Goal: Use online tool/utility: Utilize a website feature to perform a specific function

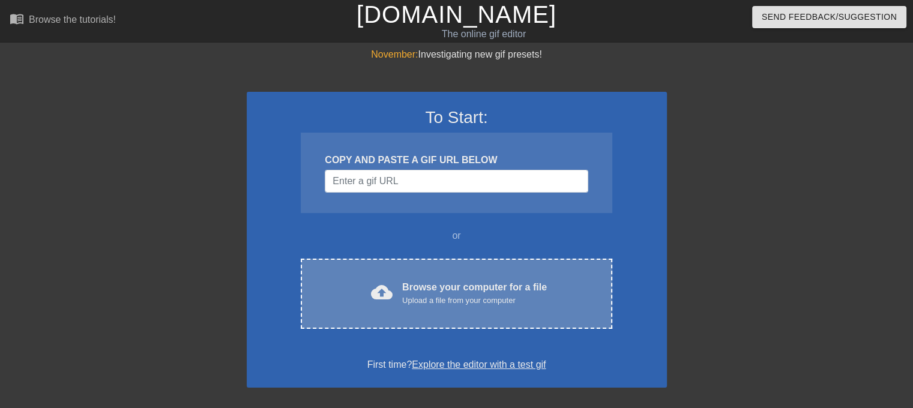
click at [469, 300] on div "Upload a file from your computer" at bounding box center [474, 301] width 145 height 12
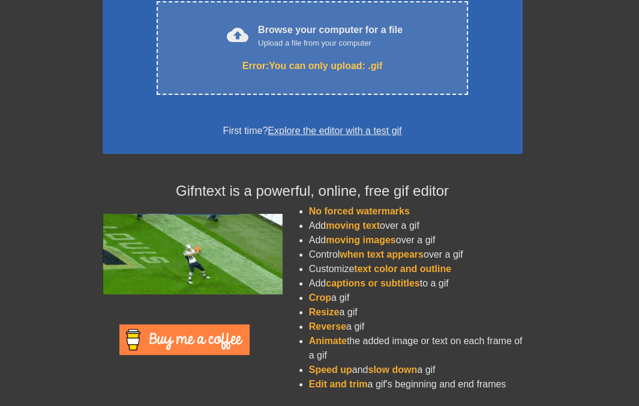
scroll to position [257, 0]
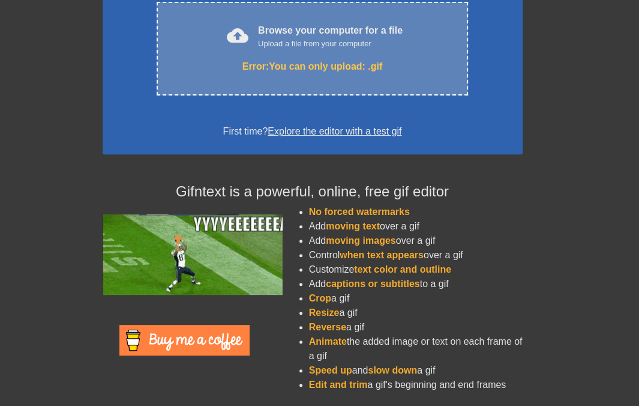
click at [337, 67] on div "Error: You can only upload: .gif" at bounding box center [312, 66] width 261 height 14
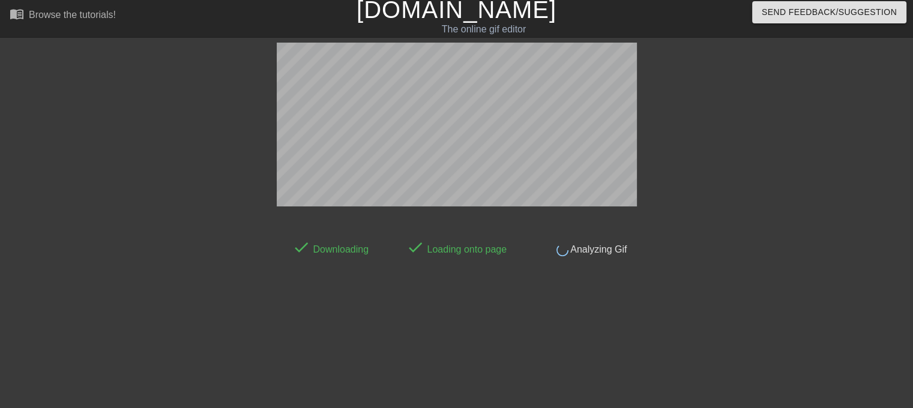
scroll to position [0, 0]
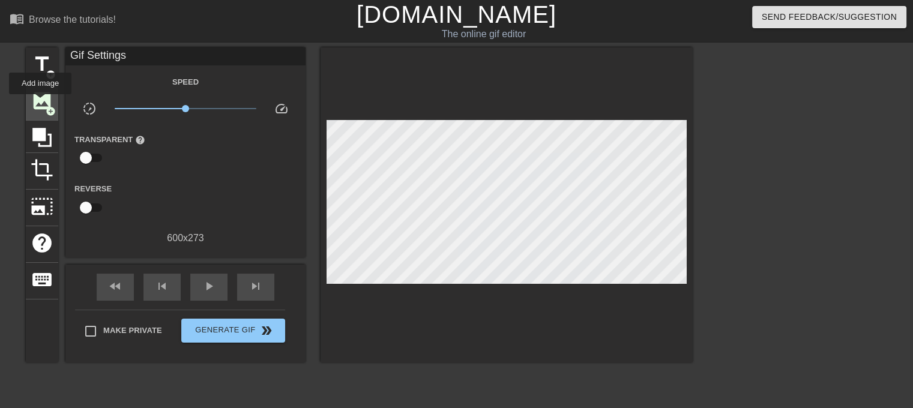
click at [40, 103] on span "image" at bounding box center [42, 100] width 23 height 23
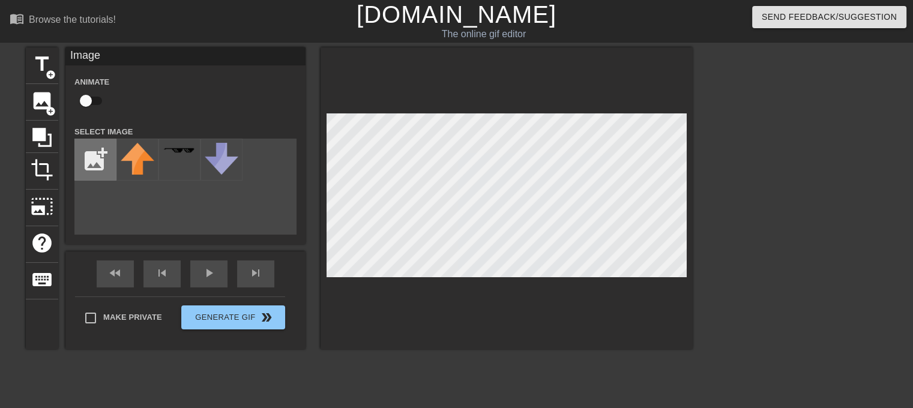
click at [95, 154] on input "file" at bounding box center [95, 159] width 41 height 41
type input "C:\fakepath\fissured-glass-texture-removebg-preview.png"
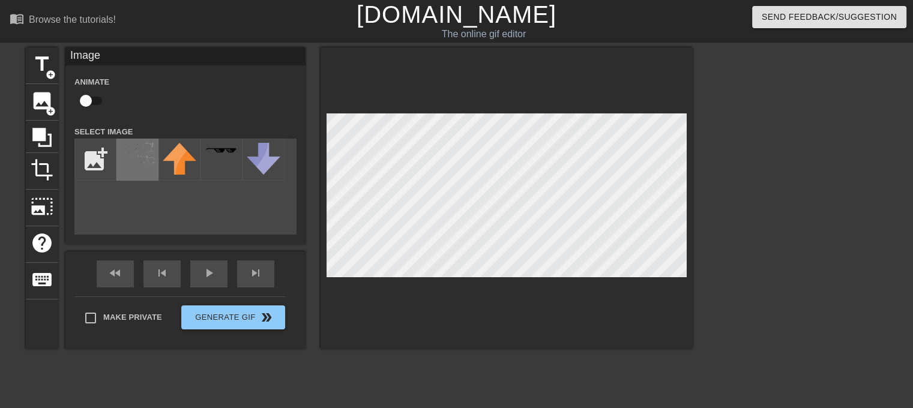
click at [129, 158] on img at bounding box center [138, 154] width 34 height 22
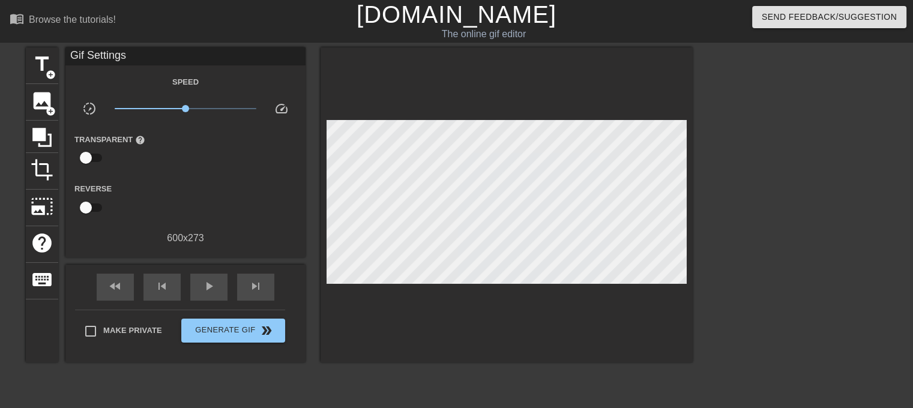
click at [735, 165] on div at bounding box center [797, 227] width 180 height 360
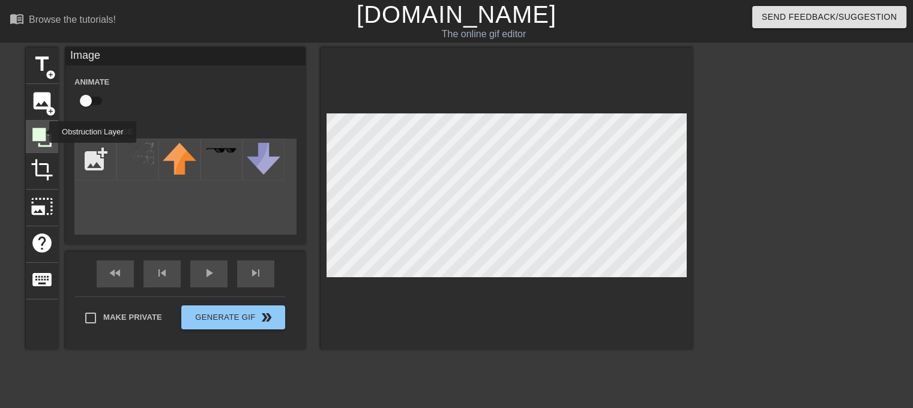
click at [41, 132] on icon at bounding box center [41, 137] width 19 height 19
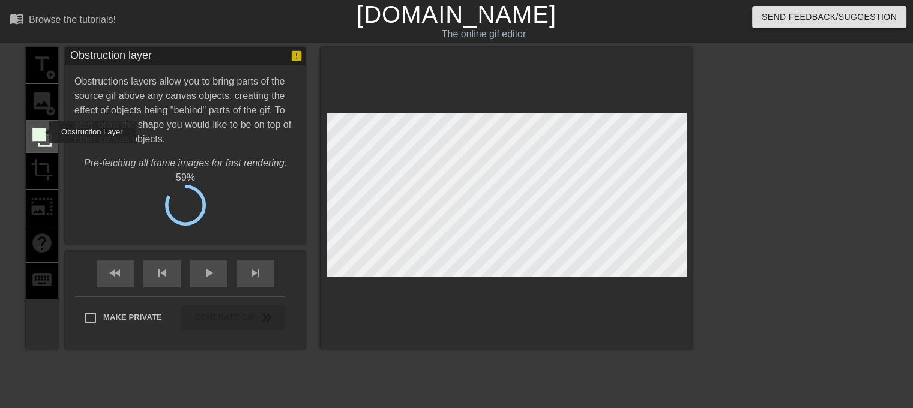
click at [41, 132] on icon at bounding box center [41, 137] width 19 height 19
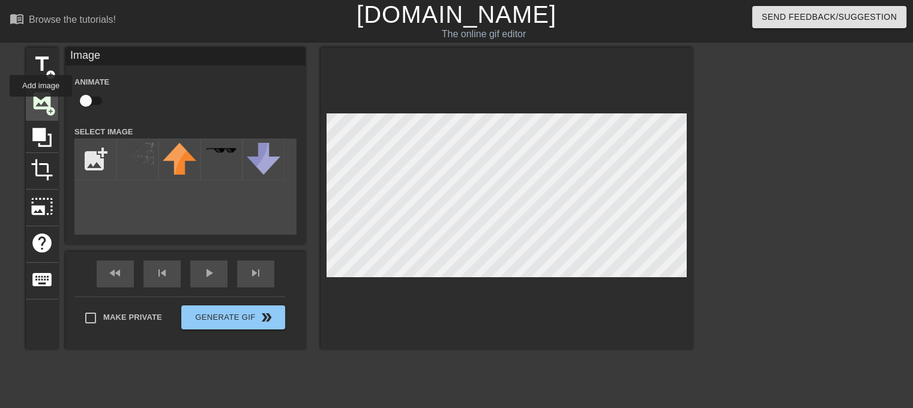
click at [41, 105] on span "image" at bounding box center [42, 100] width 23 height 23
click at [89, 151] on input "file" at bounding box center [95, 159] width 41 height 41
type input "C:\fakepath\Black_BG_1-01.webp"
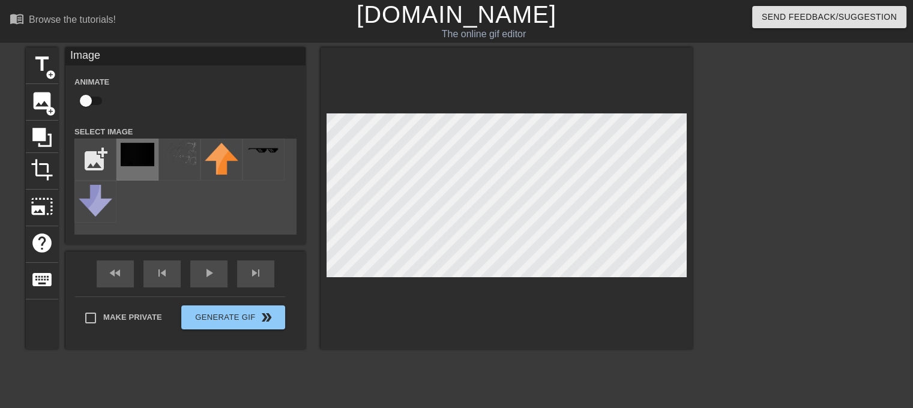
click at [146, 151] on img at bounding box center [138, 154] width 34 height 23
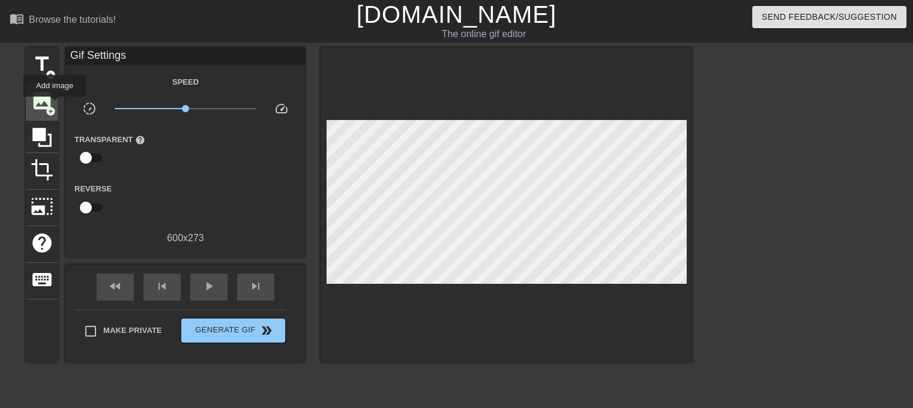
click at [47, 100] on span "image" at bounding box center [42, 100] width 23 height 23
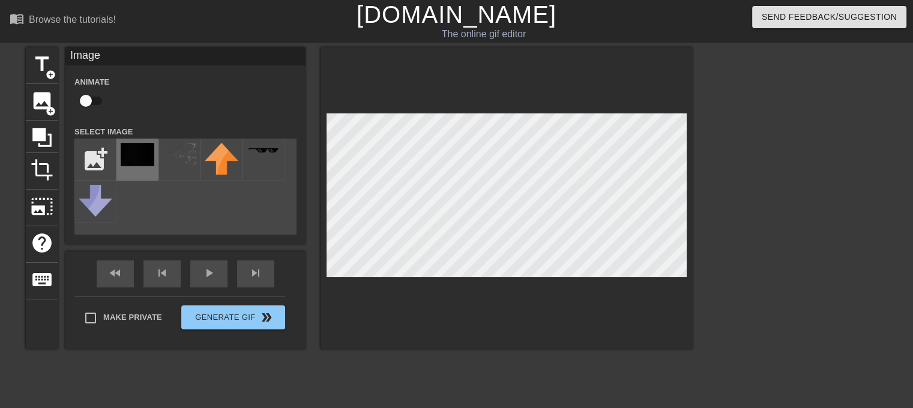
click at [126, 151] on img at bounding box center [138, 154] width 34 height 23
click at [139, 161] on img at bounding box center [138, 154] width 34 height 23
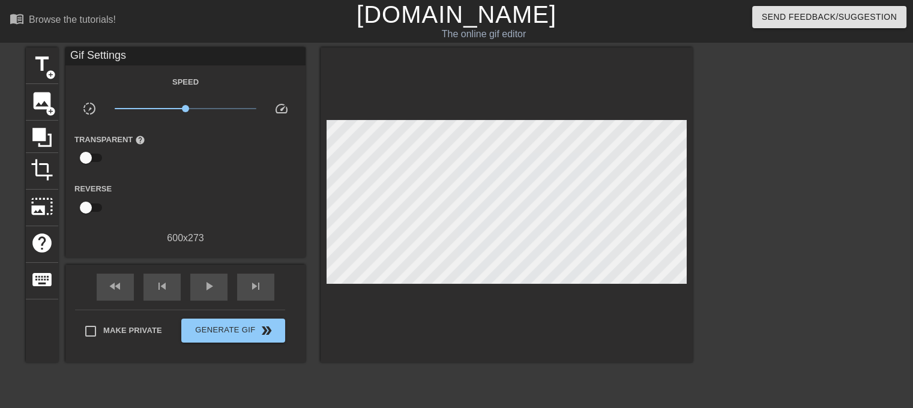
click at [469, 101] on div at bounding box center [507, 204] width 372 height 315
click at [51, 106] on span "add_circle" at bounding box center [51, 111] width 10 height 10
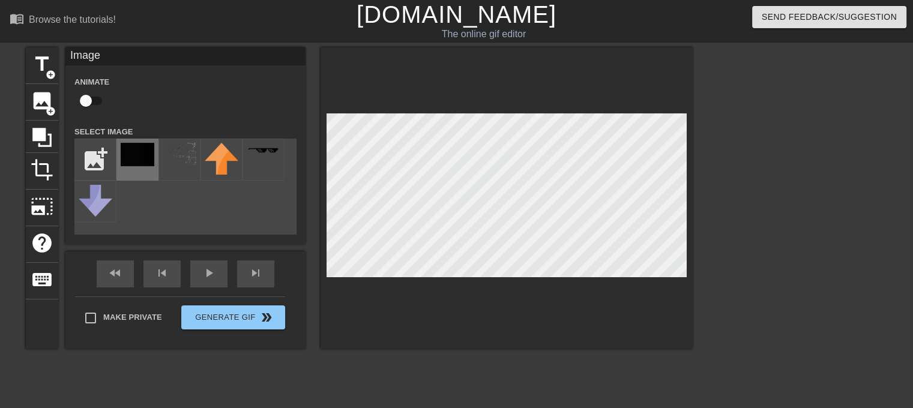
click at [131, 152] on img at bounding box center [138, 154] width 34 height 23
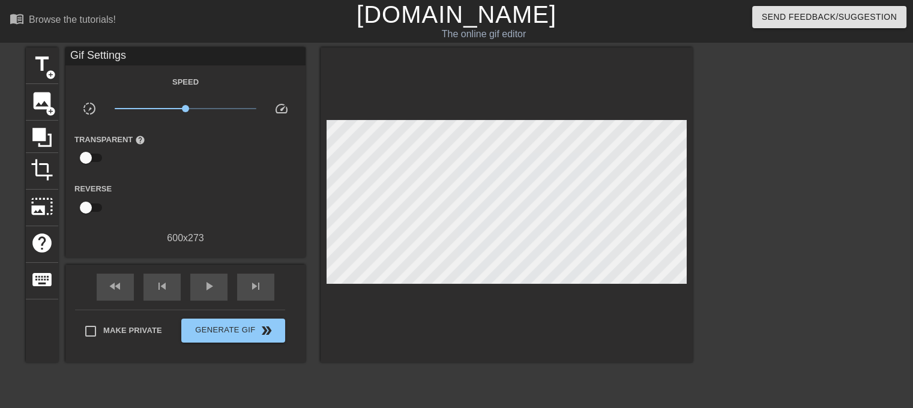
click at [735, 118] on div at bounding box center [797, 227] width 180 height 360
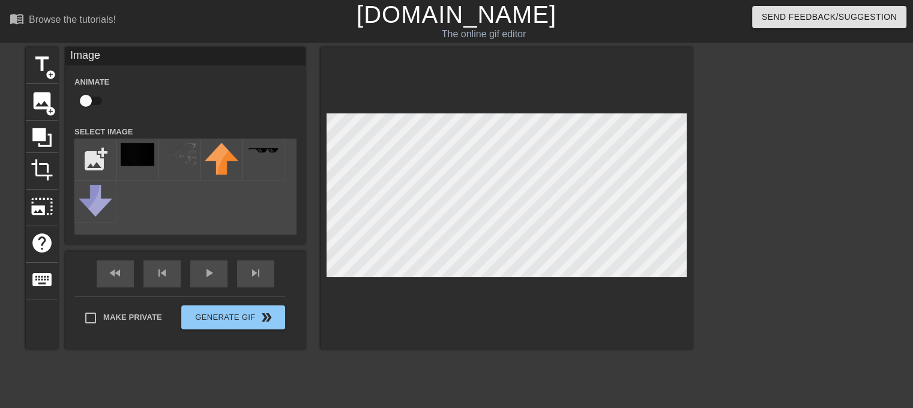
click at [389, 329] on div at bounding box center [507, 198] width 372 height 302
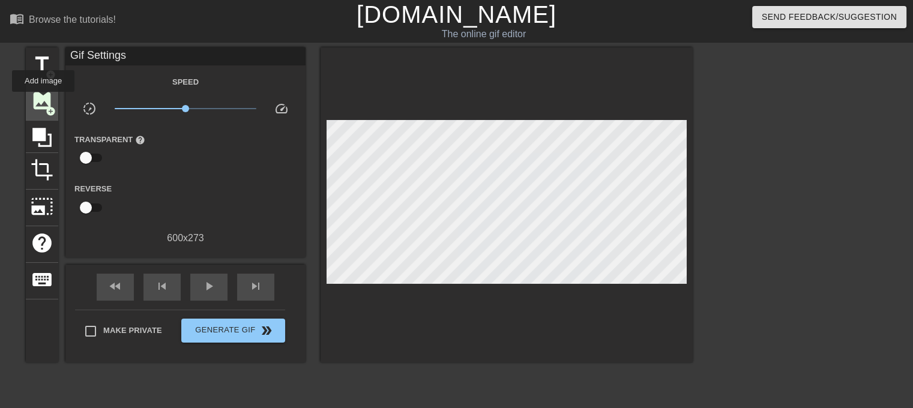
click at [43, 100] on span "image" at bounding box center [42, 100] width 23 height 23
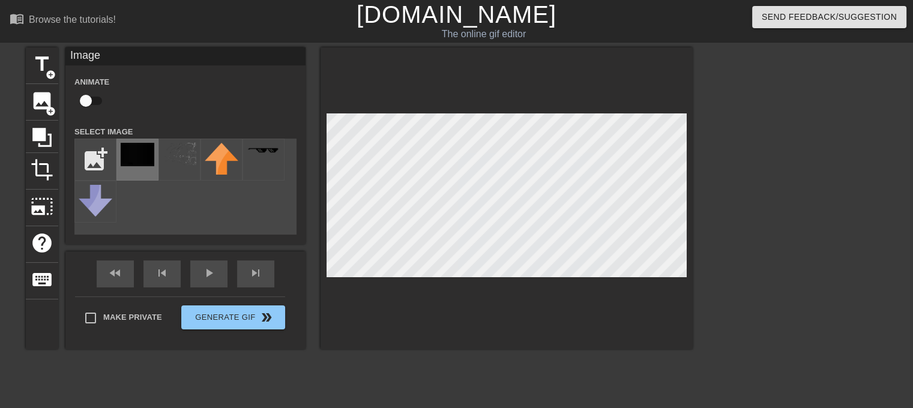
click at [152, 153] on img at bounding box center [138, 154] width 34 height 23
click at [792, 184] on div at bounding box center [797, 227] width 180 height 360
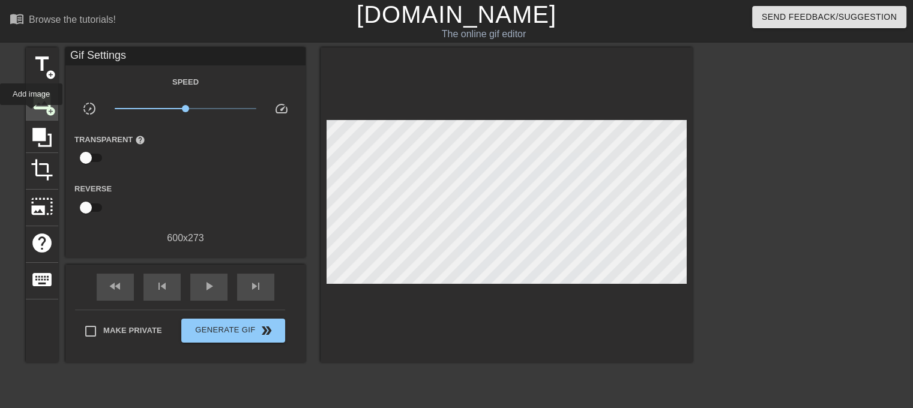
click at [31, 105] on span "image" at bounding box center [42, 100] width 23 height 23
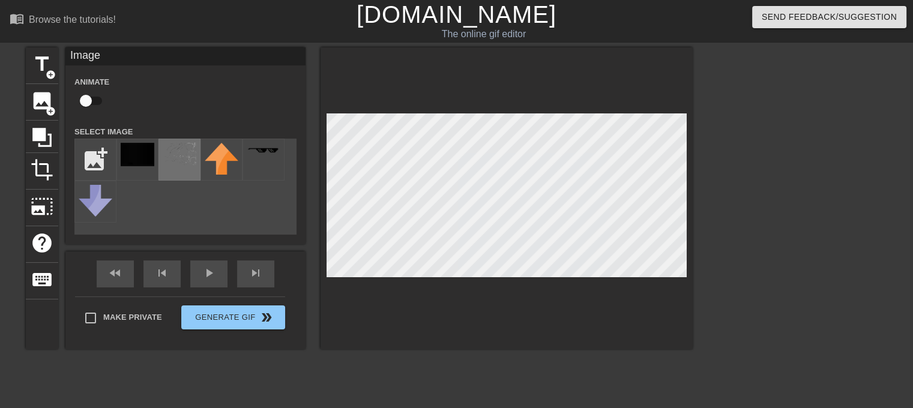
click at [178, 162] on img at bounding box center [180, 154] width 34 height 22
click at [703, 124] on div "title add_circle image add_circle crop photo_size_select_large help keyboard Im…" at bounding box center [456, 227] width 913 height 360
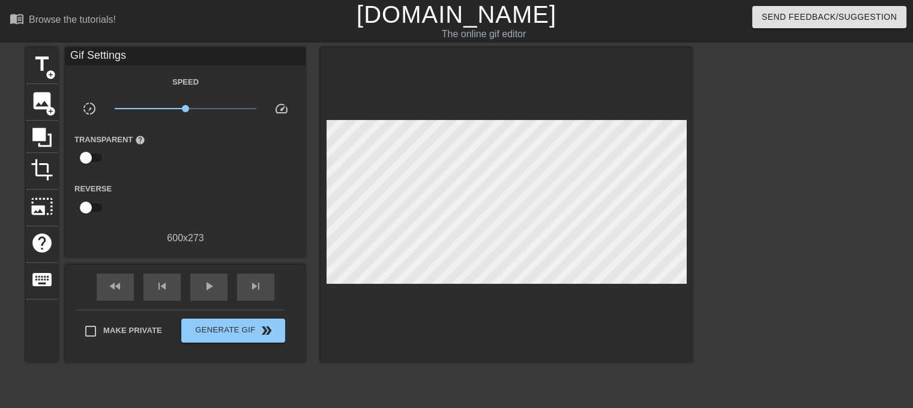
click at [767, 202] on div at bounding box center [797, 227] width 180 height 360
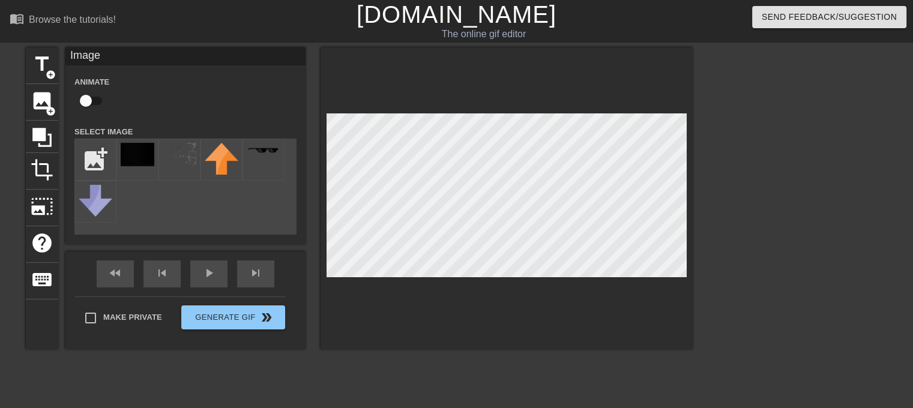
click at [486, 105] on div at bounding box center [507, 198] width 372 height 302
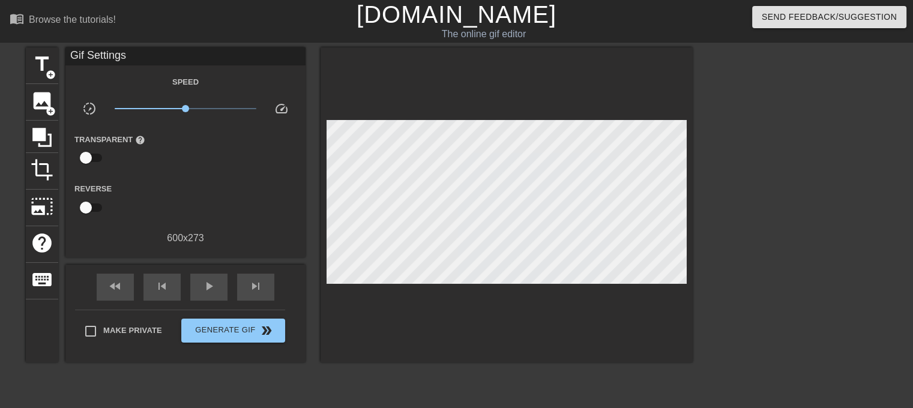
click at [737, 169] on div at bounding box center [797, 227] width 180 height 360
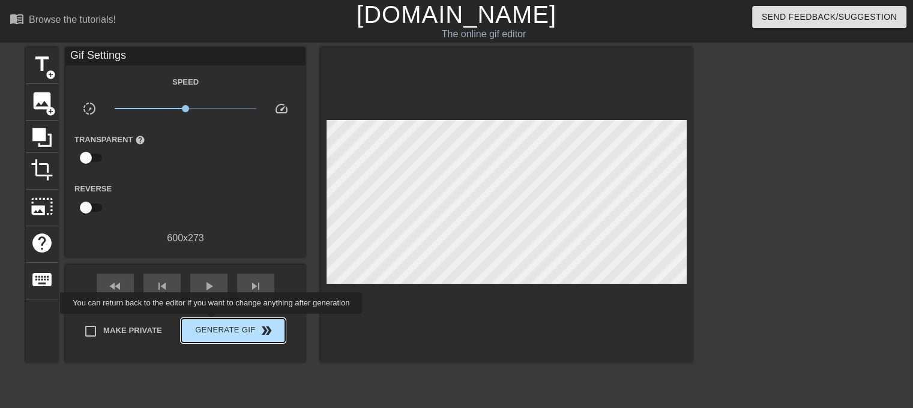
click at [214, 328] on span "Generate Gif double_arrow" at bounding box center [233, 331] width 94 height 14
